Goal: Task Accomplishment & Management: Manage account settings

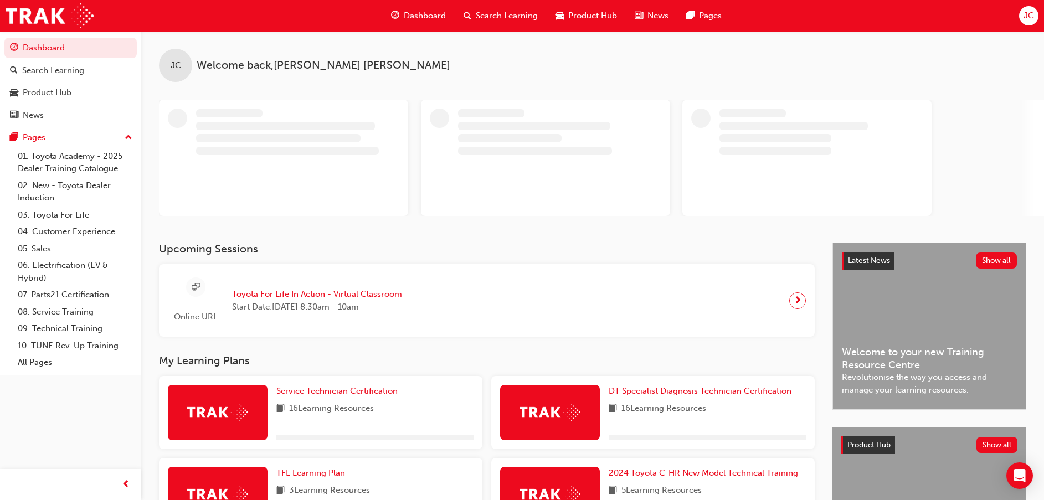
click at [1022, 16] on div "JC" at bounding box center [1028, 15] width 19 height 19
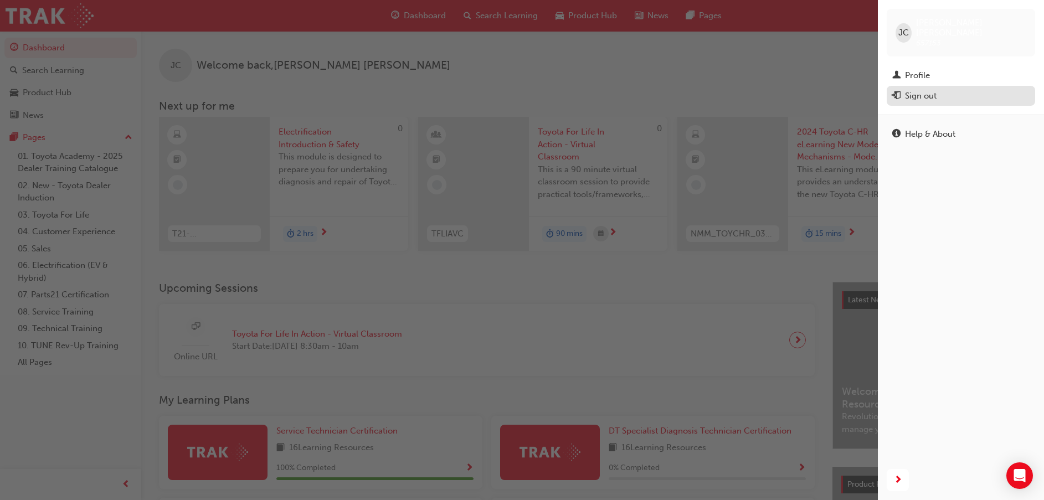
click at [925, 90] on div "Sign out" at bounding box center [921, 96] width 32 height 13
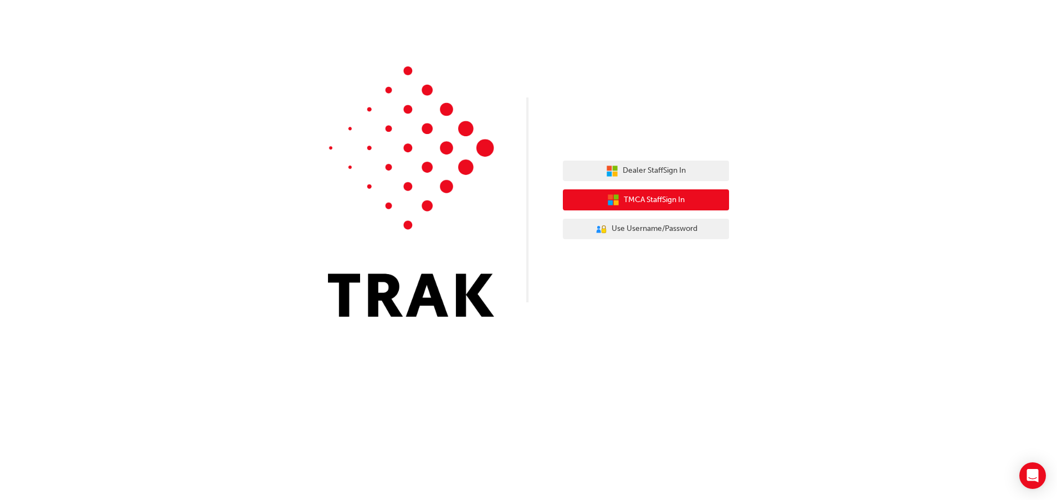
click at [666, 202] on span "TMCA Staff Sign In" at bounding box center [654, 200] width 61 height 13
click at [682, 168] on span "Dealer Staff Sign In" at bounding box center [654, 170] width 63 height 13
